Goal: Find specific page/section: Find specific page/section

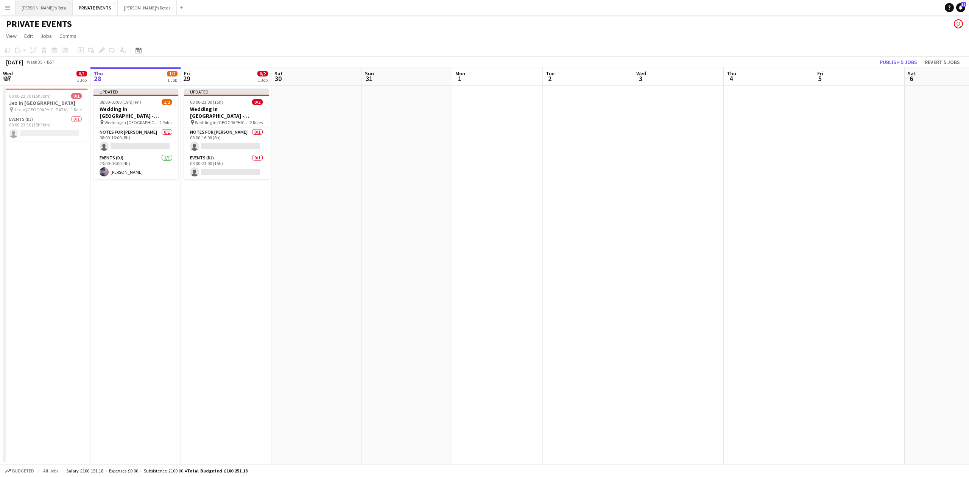
click at [33, 9] on button "[PERSON_NAME]'s Rota Close" at bounding box center [44, 7] width 57 height 15
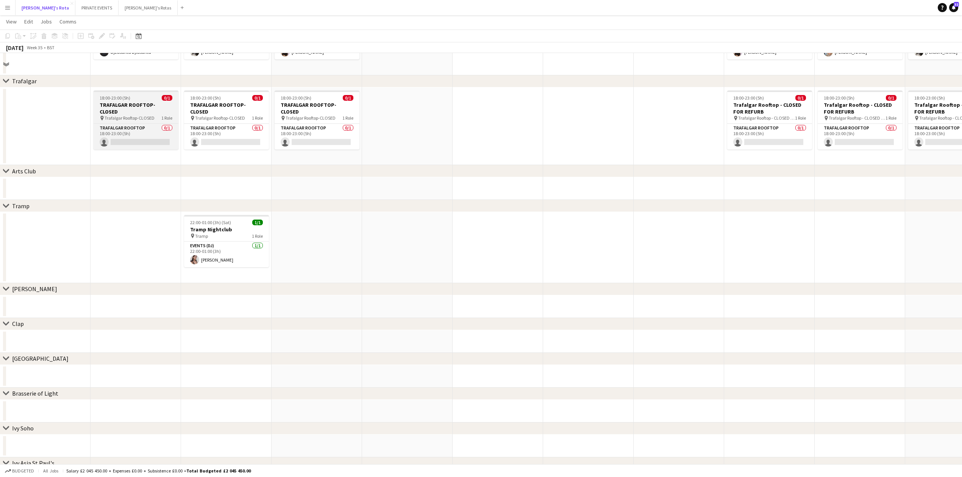
scroll to position [1413, 0]
